Goal: Task Accomplishment & Management: Manage account settings

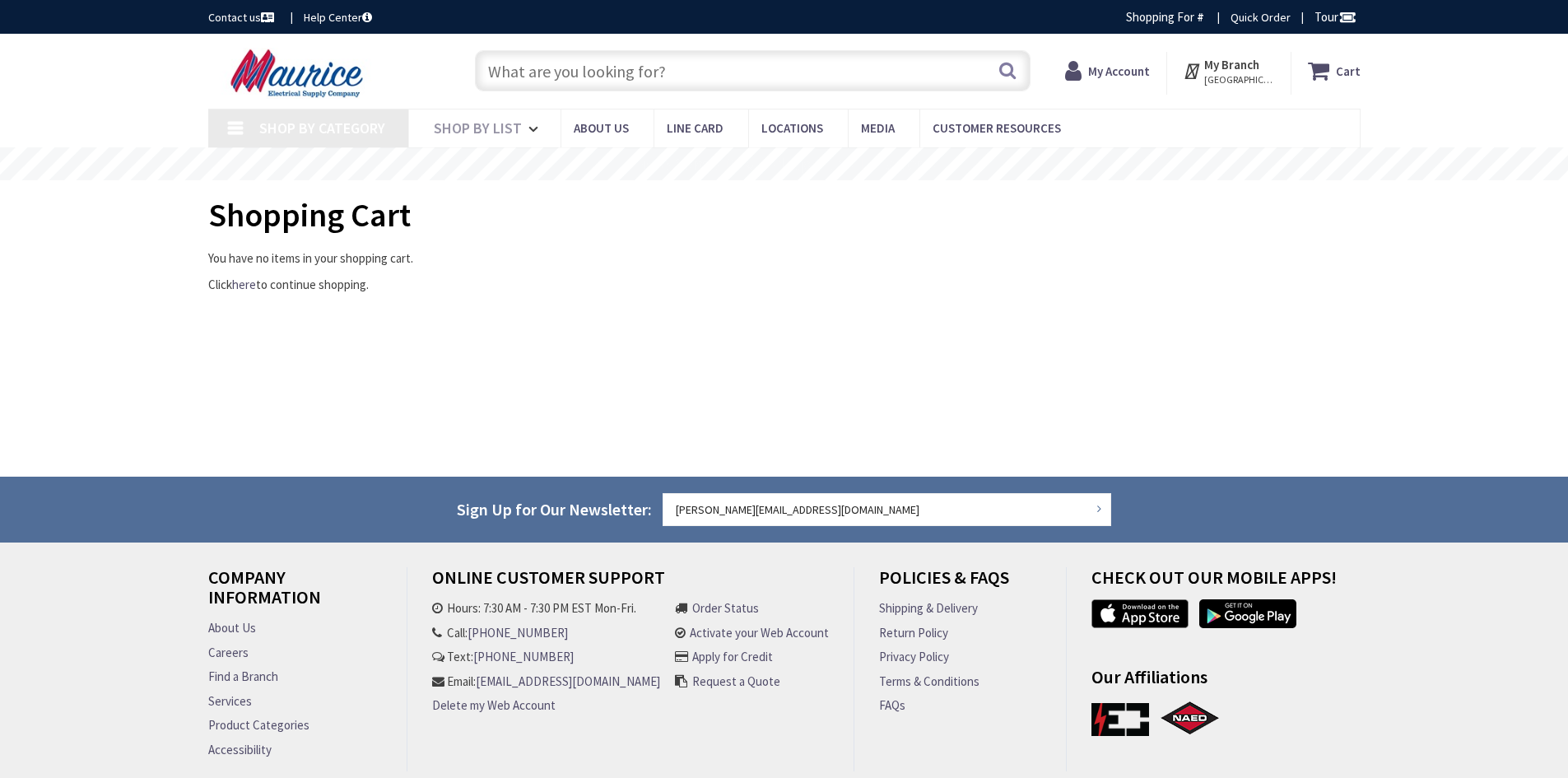
click at [1088, 79] on icon at bounding box center [1076, 70] width 23 height 30
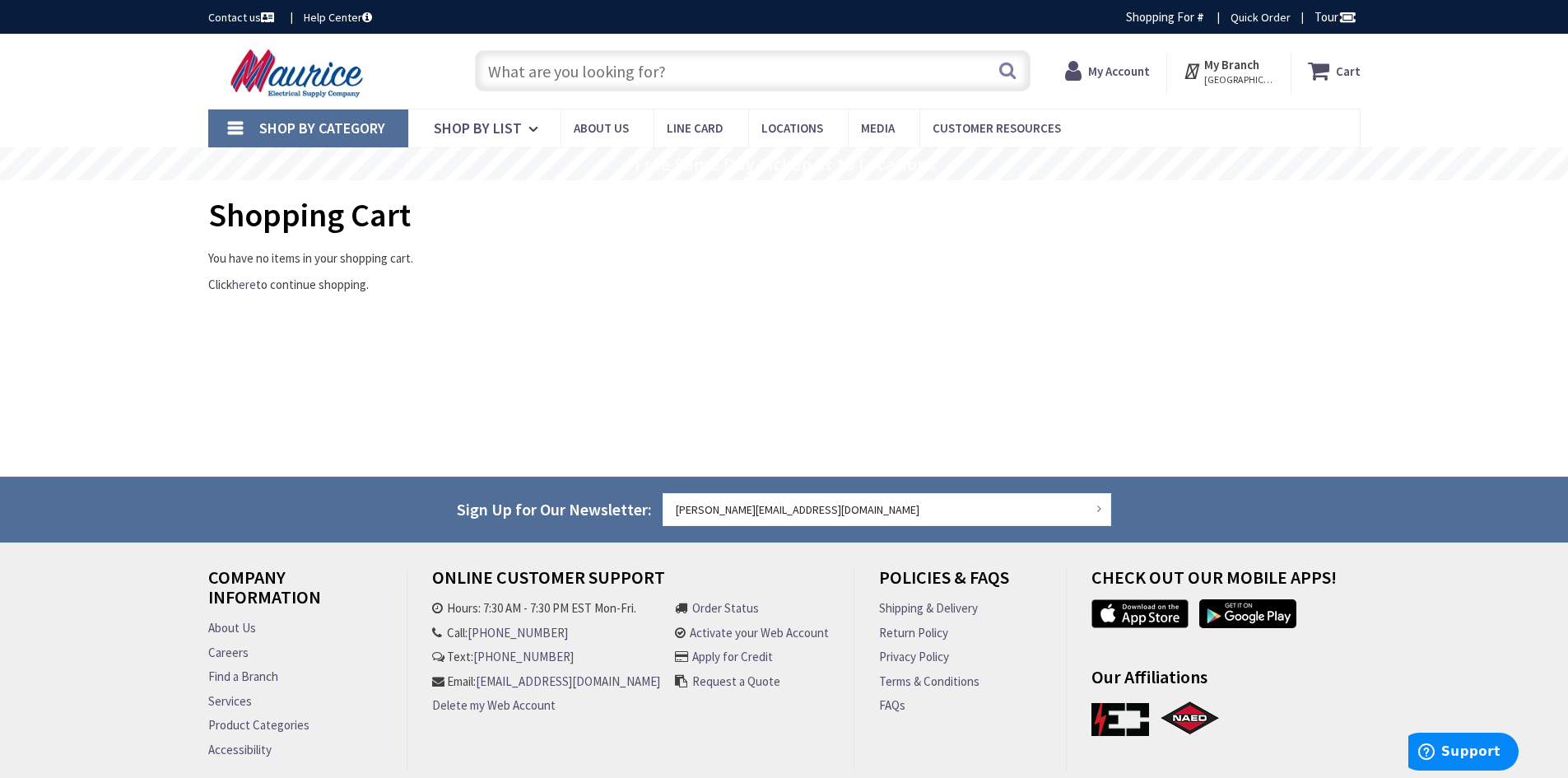
type input "[GEOGRAPHIC_DATA], [STREET_ADDRESS][PERSON_NAME]"
click at [1110, 65] on strong "My Account" at bounding box center [1118, 71] width 62 height 16
click at [1081, 79] on icon at bounding box center [1069, 70] width 23 height 30
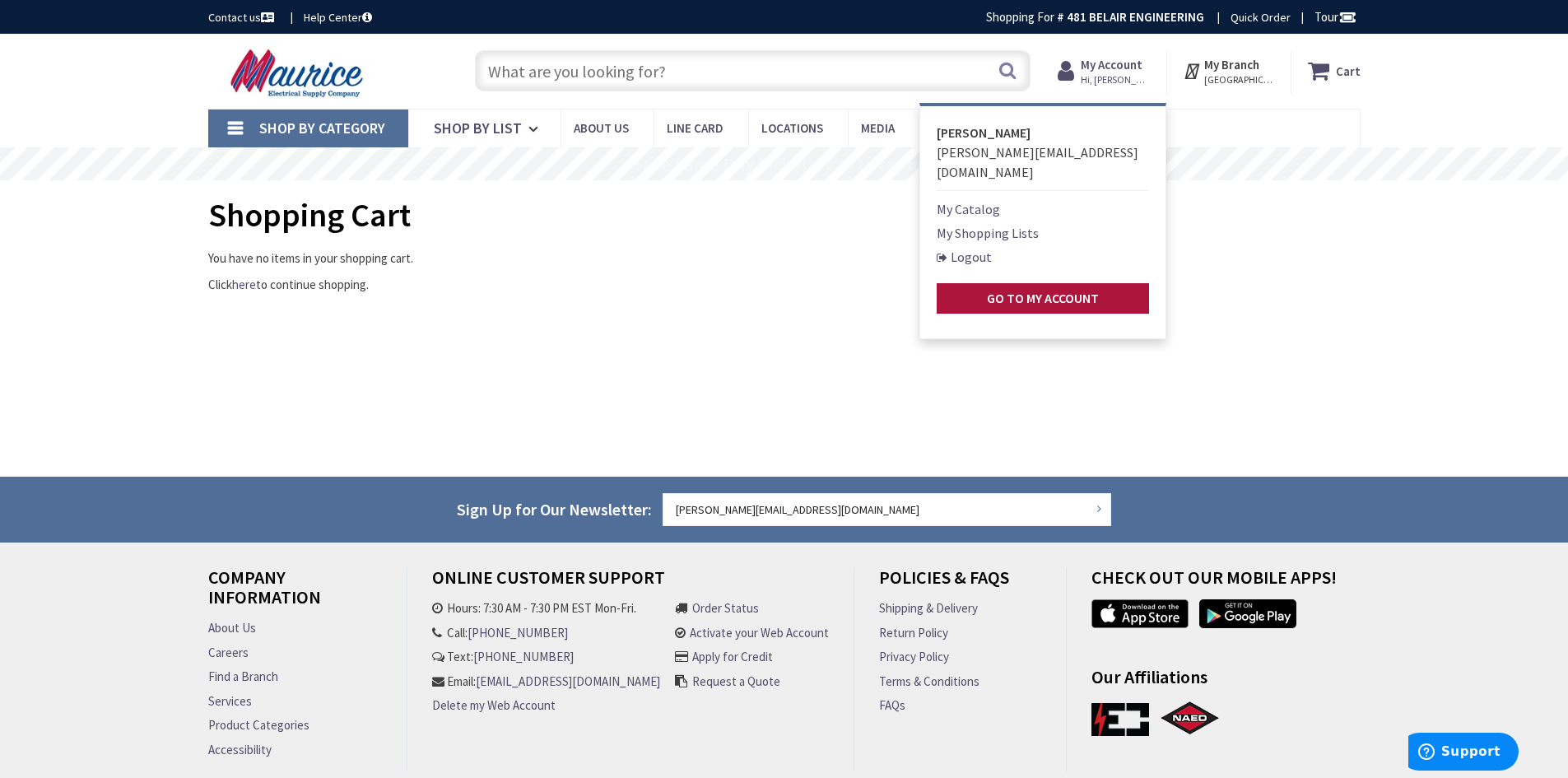
click at [1041, 290] on strong "Go to My Account" at bounding box center [1042, 298] width 112 height 17
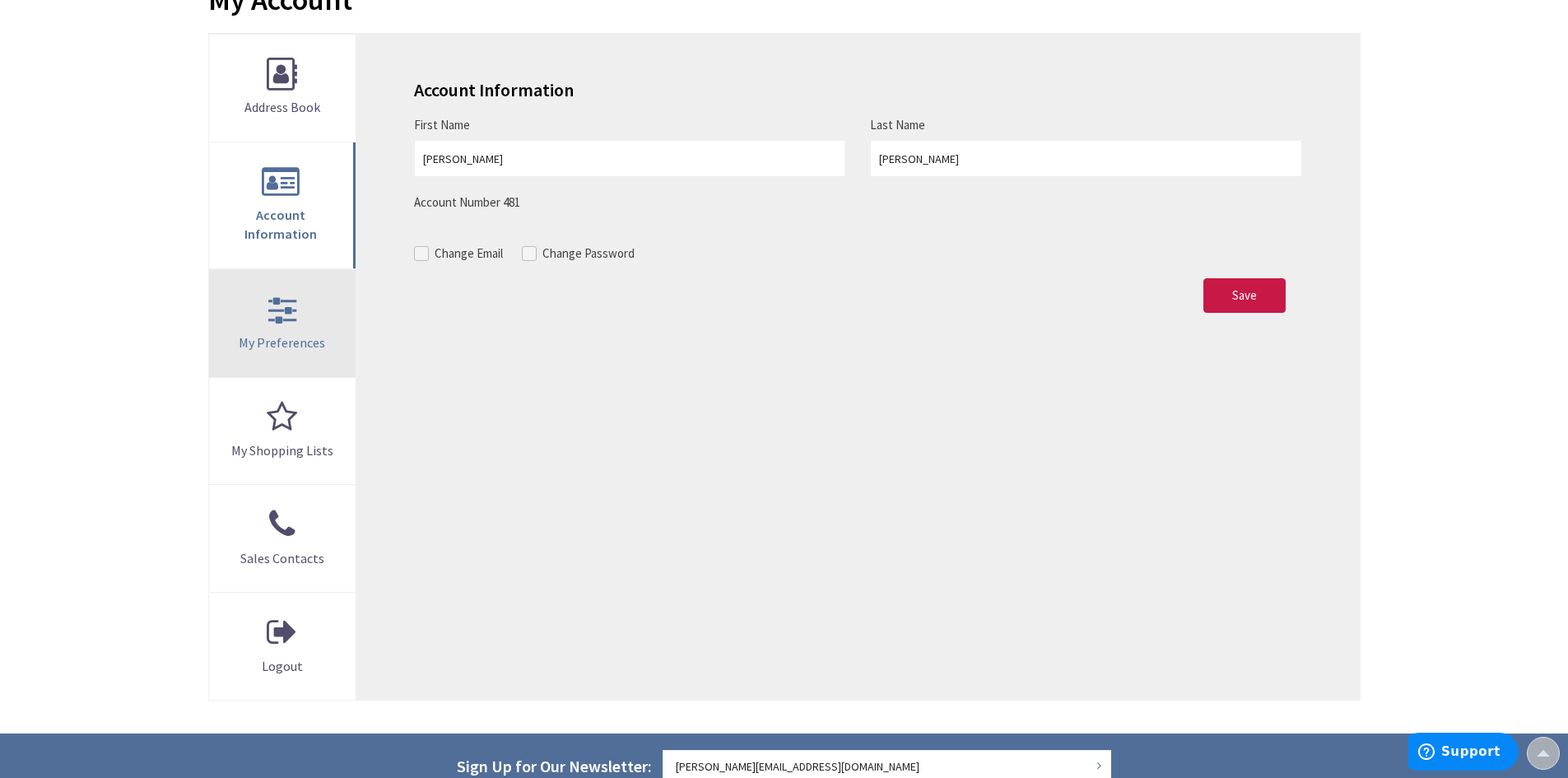
scroll to position [247, 0]
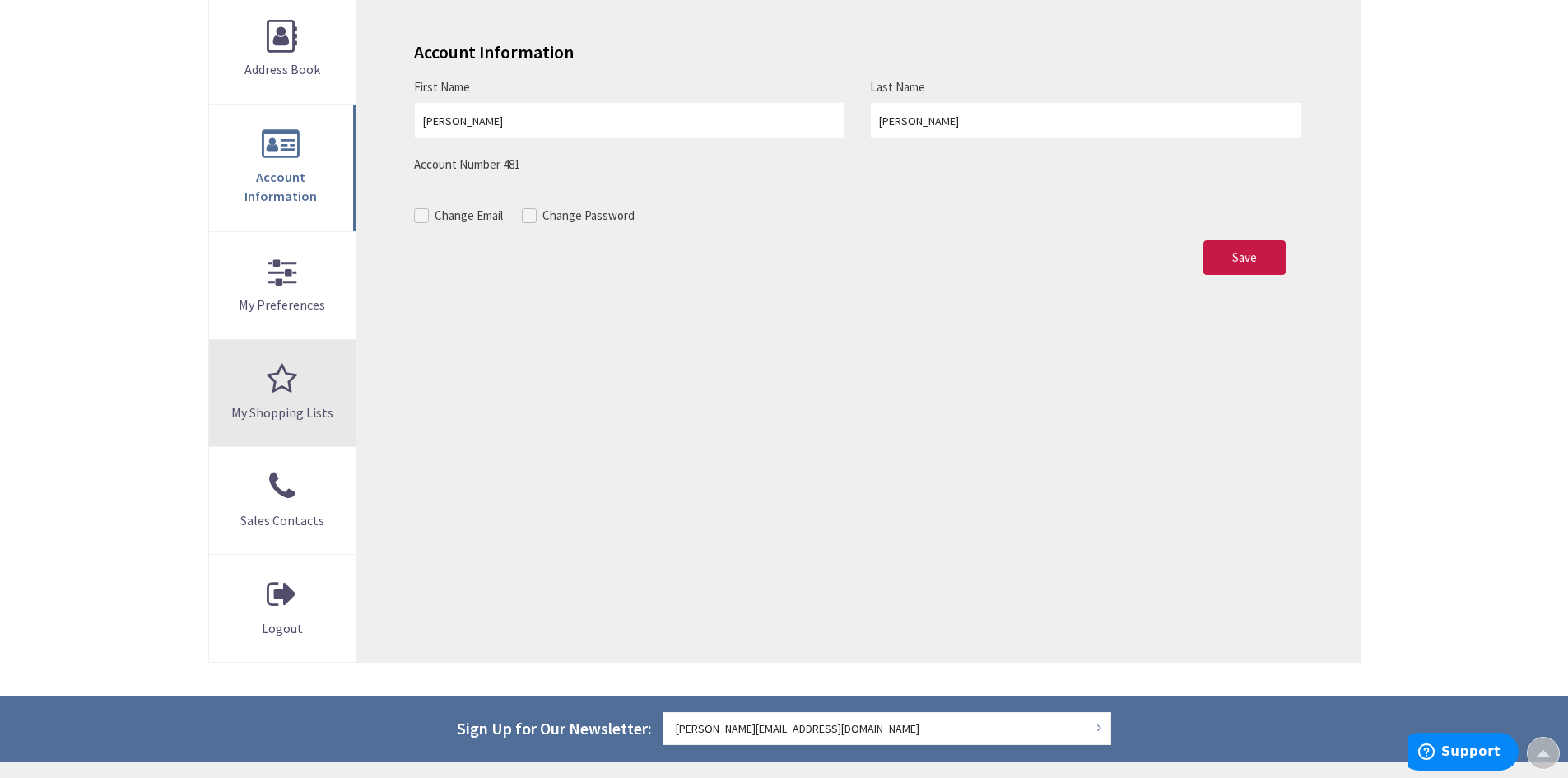
click at [282, 348] on link "My Shopping Lists" at bounding box center [283, 394] width 147 height 107
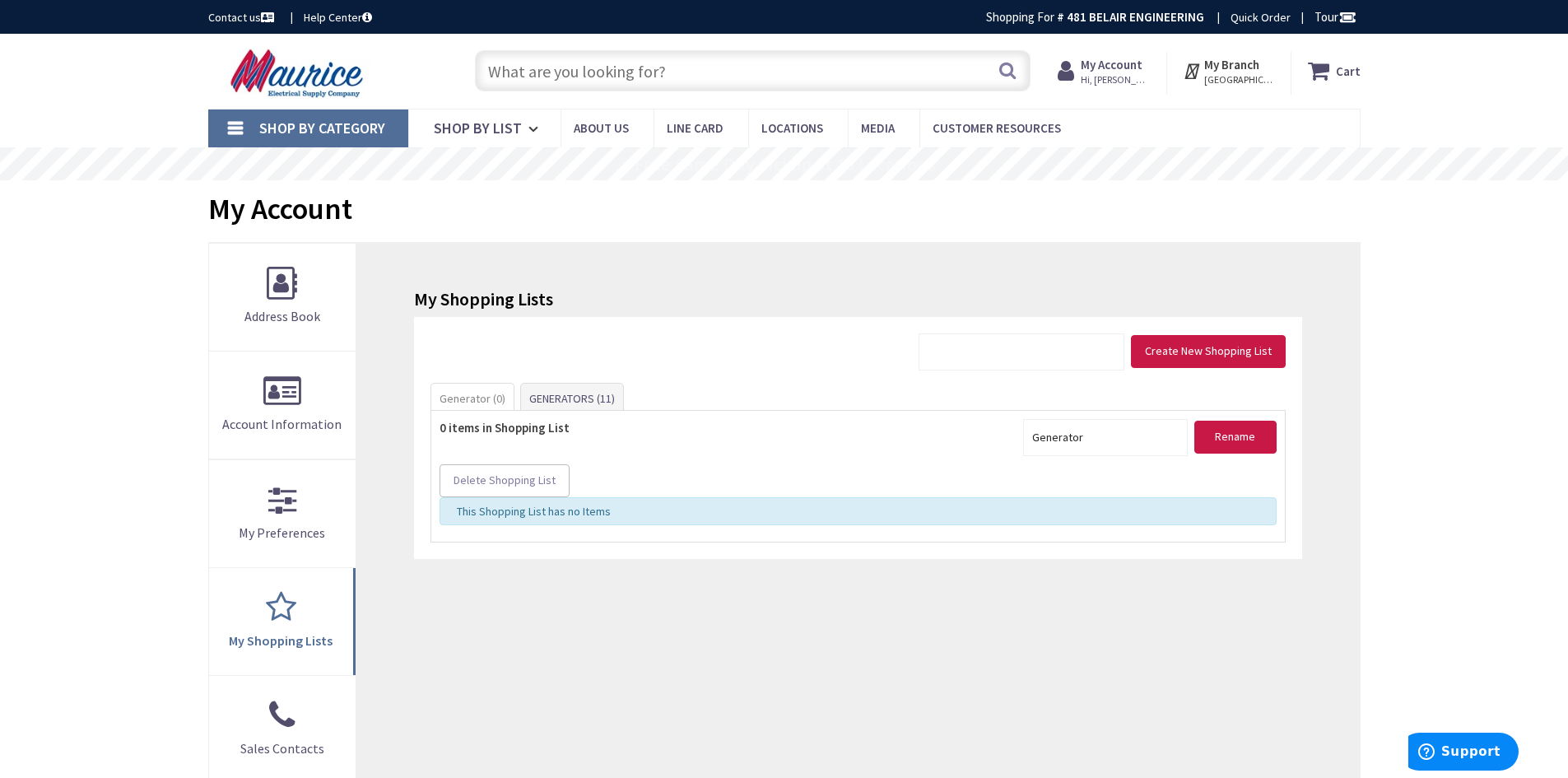
click at [1114, 66] on strong "My Account" at bounding box center [1111, 65] width 62 height 16
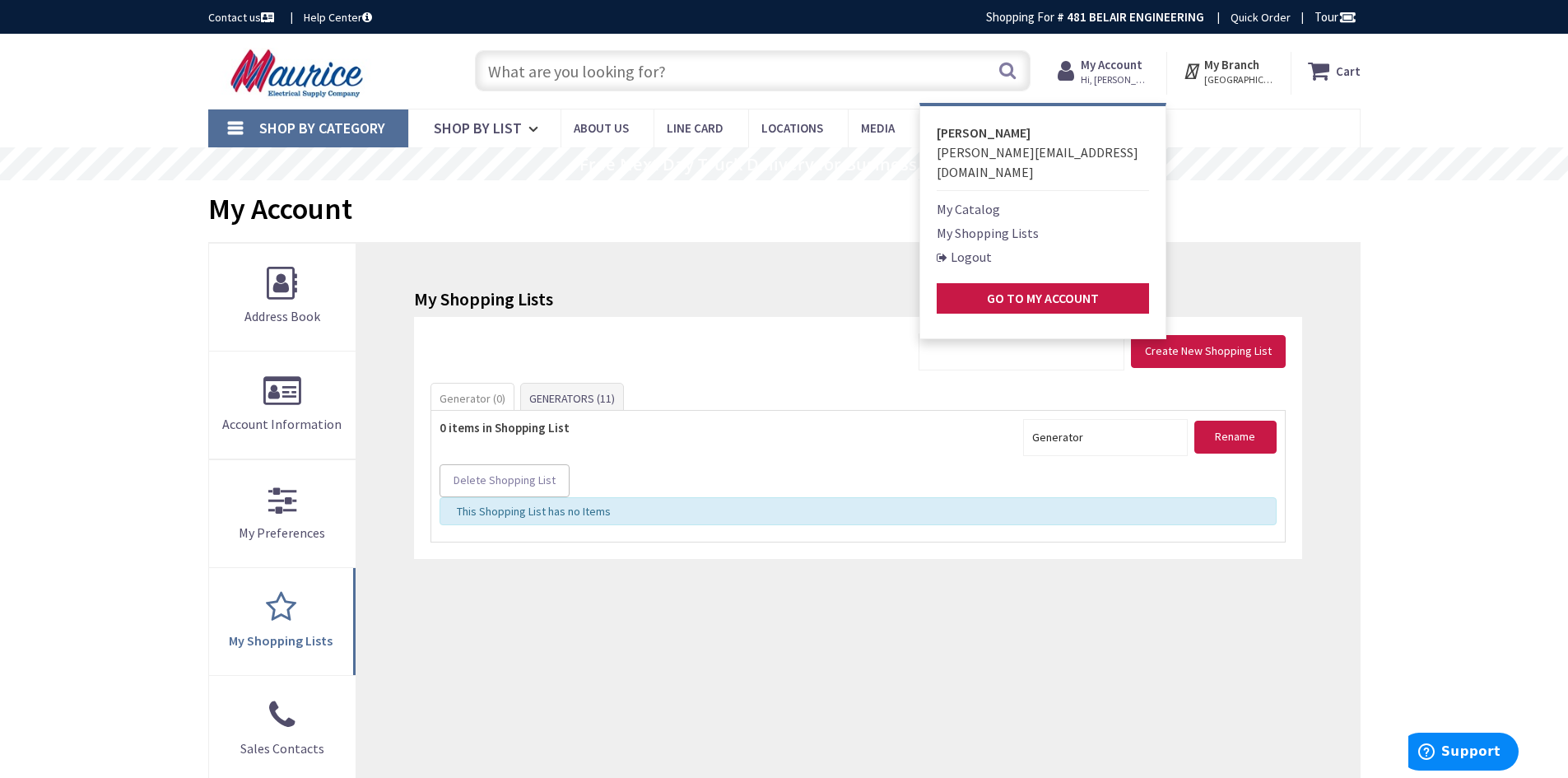
click at [1339, 195] on div "My Account" at bounding box center [784, 211] width 1152 height 62
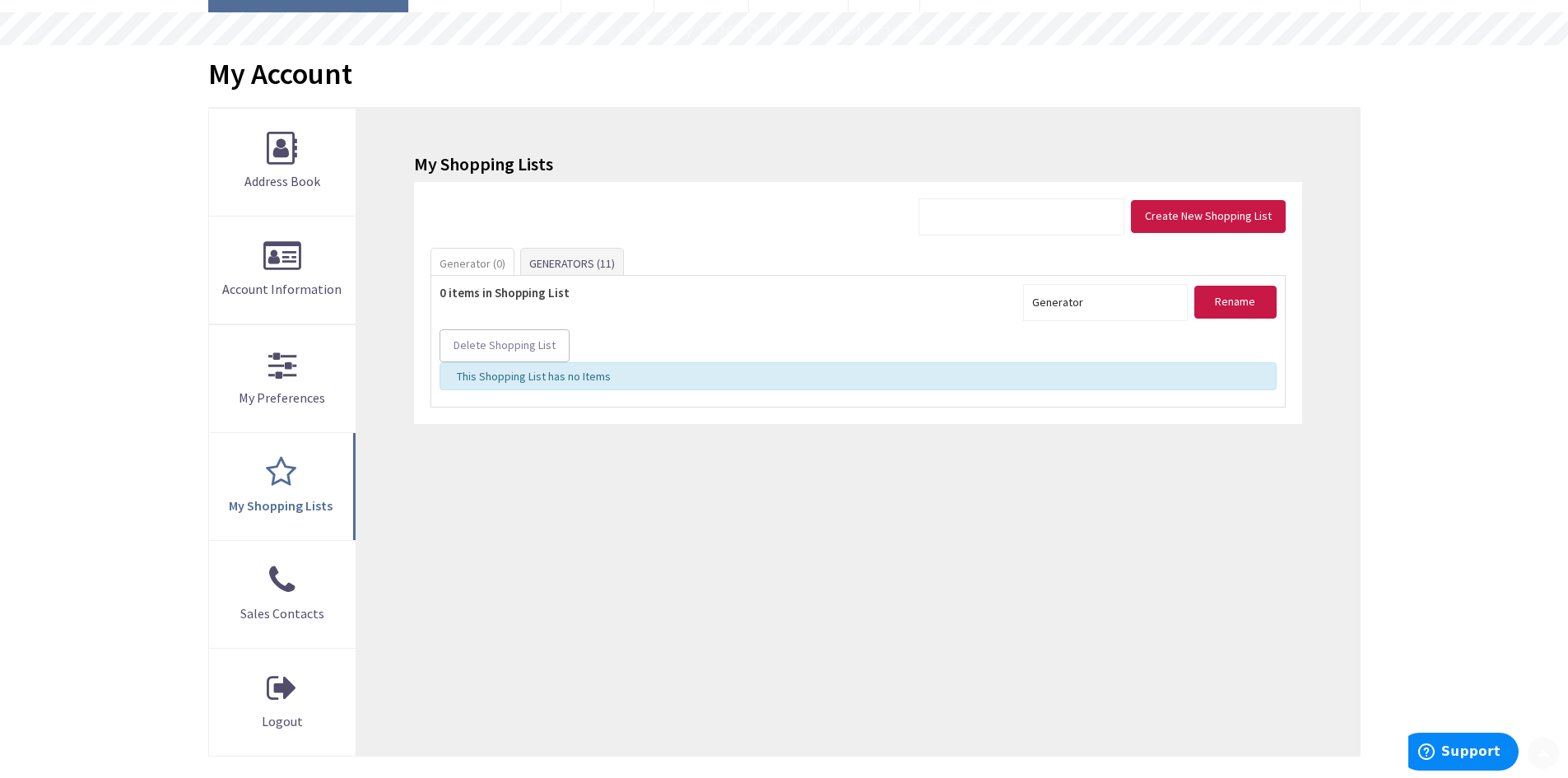
scroll to position [165, 0]
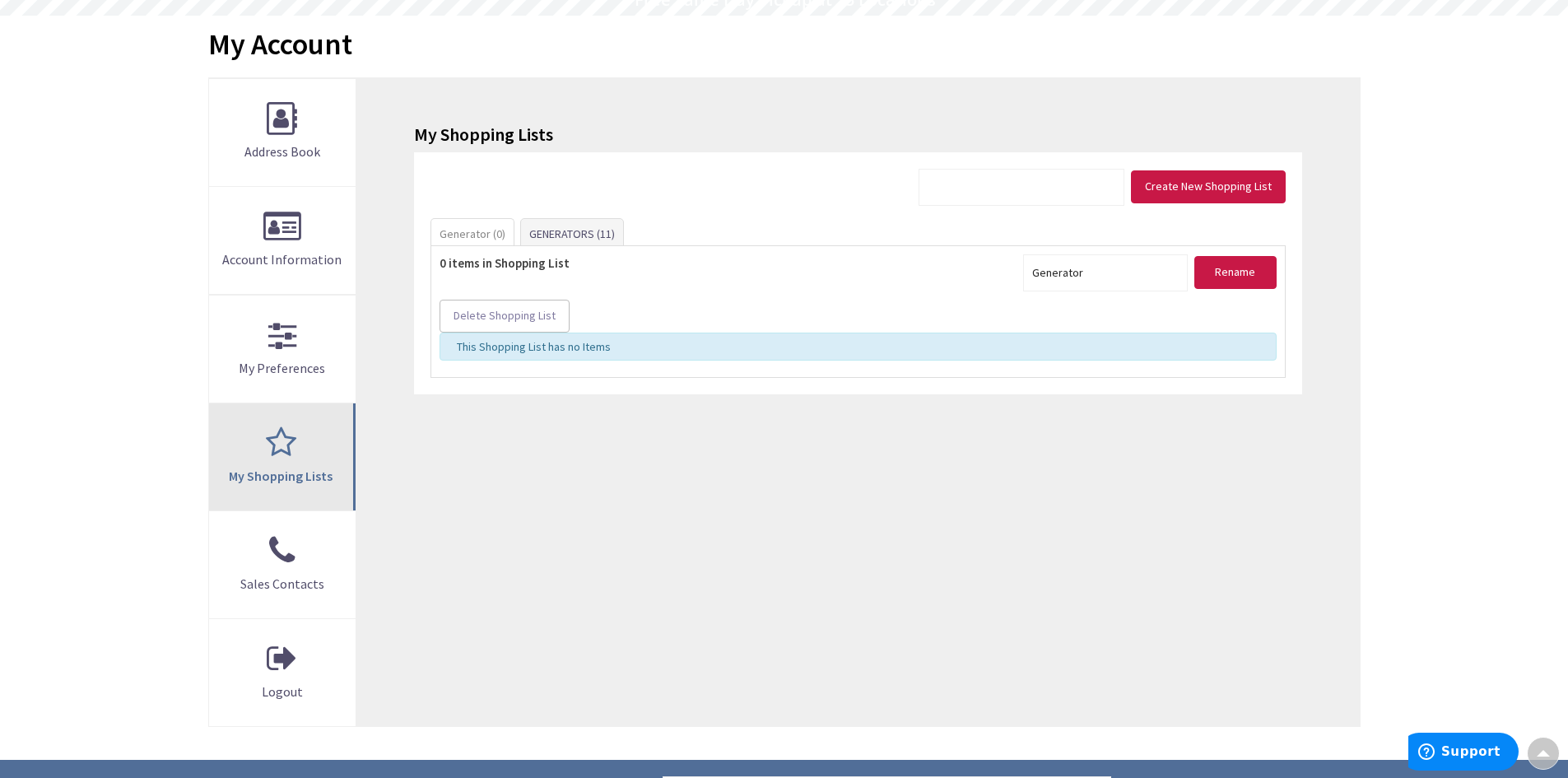
click at [278, 461] on link "My Shopping Lists" at bounding box center [283, 456] width 147 height 107
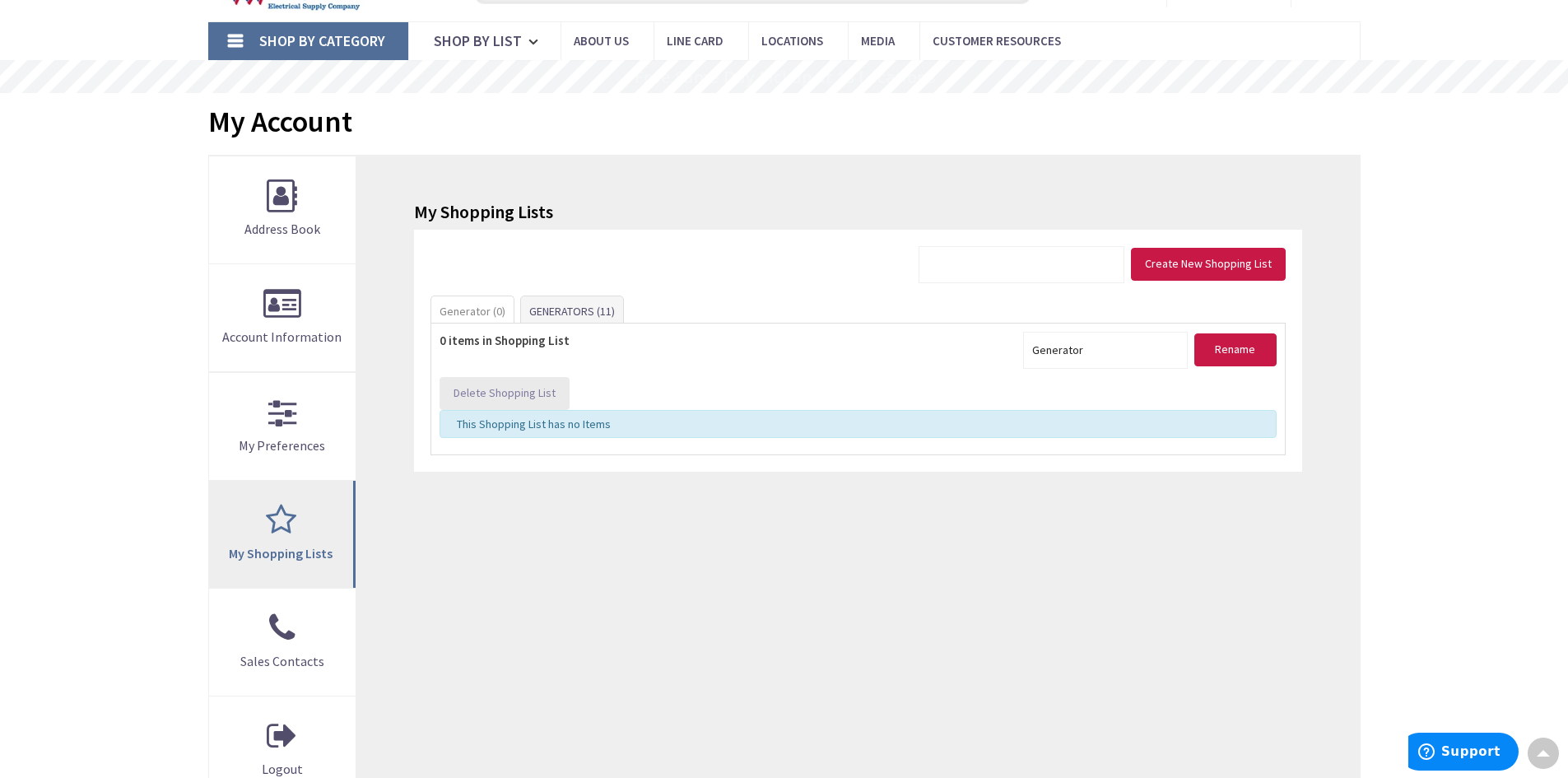
scroll to position [0, 0]
